Goal: Obtain resource: Obtain resource

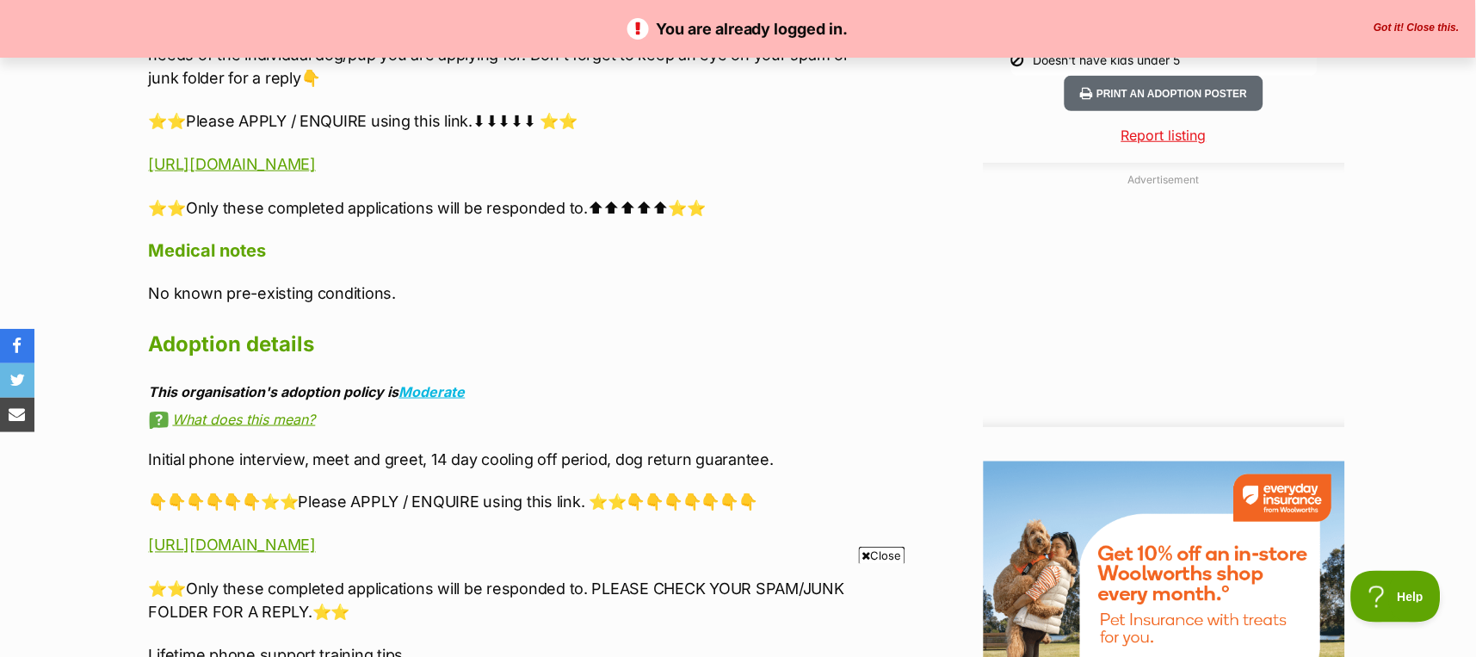
scroll to position [1722, 0]
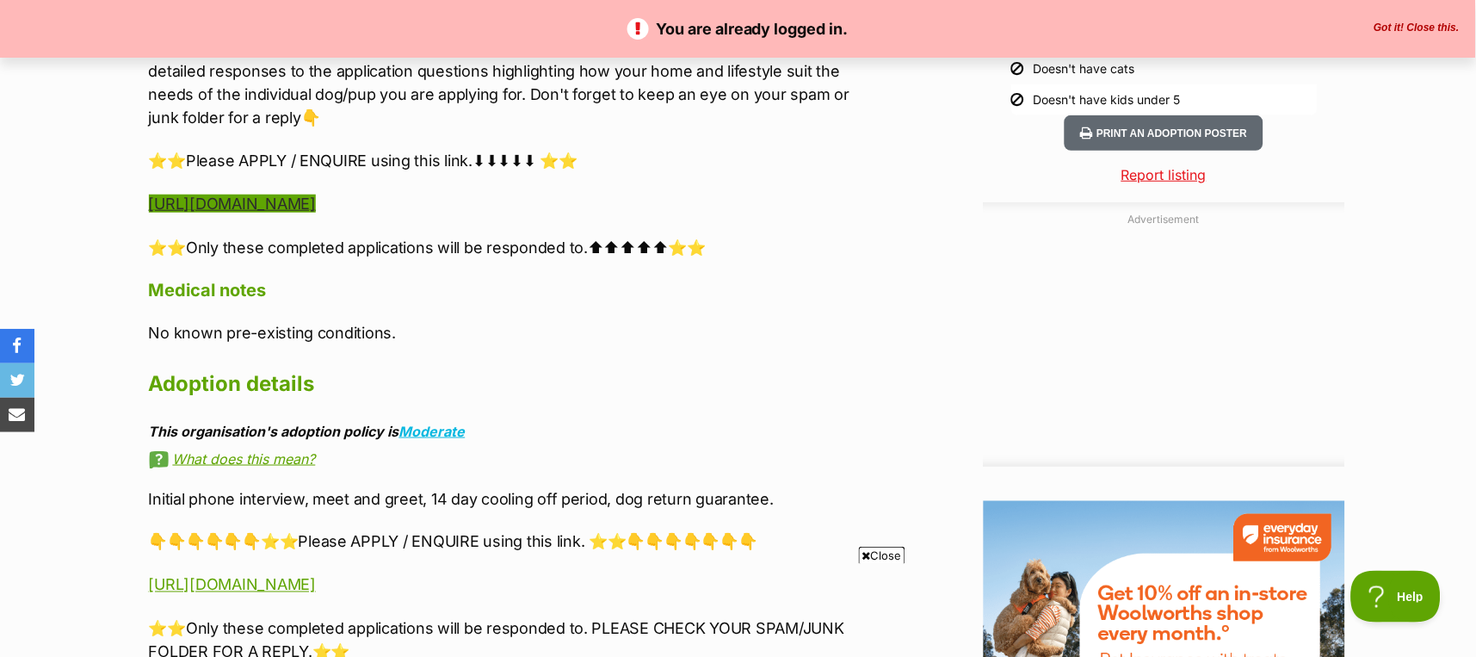
click at [316, 202] on link "[URL][DOMAIN_NAME]" at bounding box center [232, 204] width 167 height 18
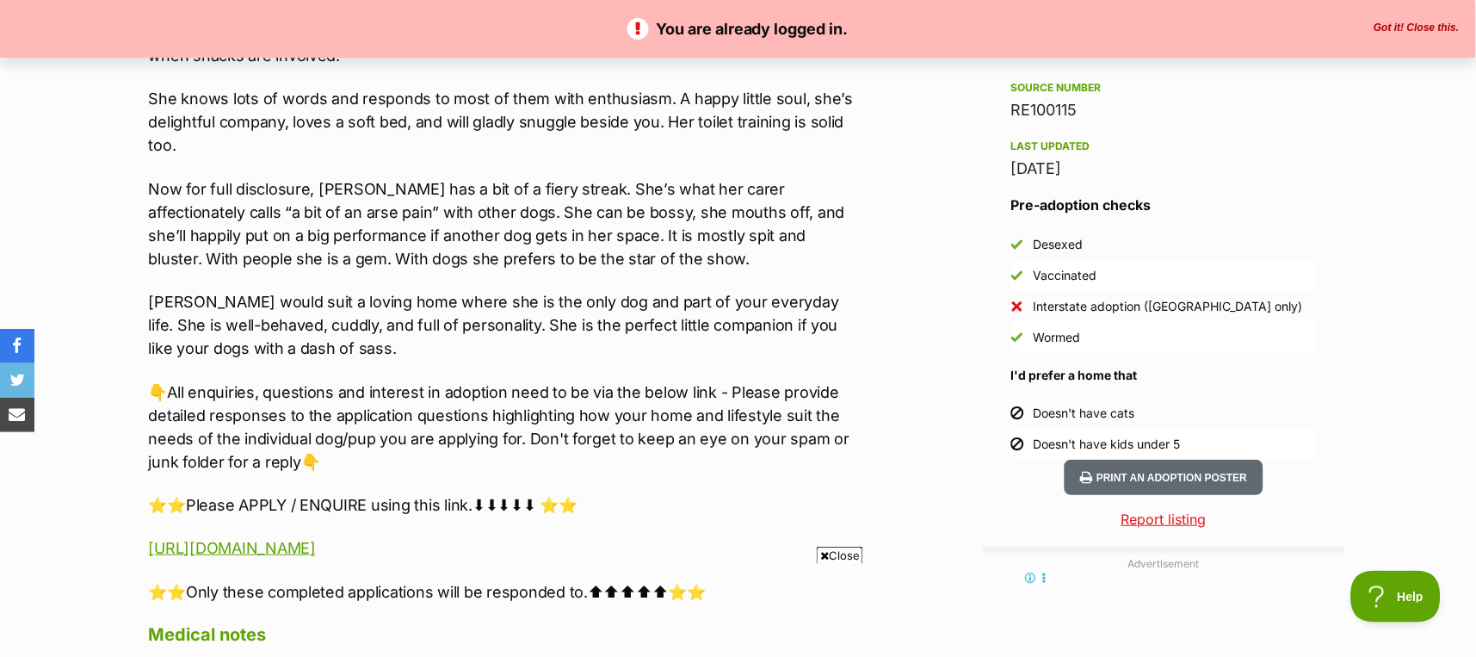
scroll to position [0, 0]
